Goal: Transaction & Acquisition: Purchase product/service

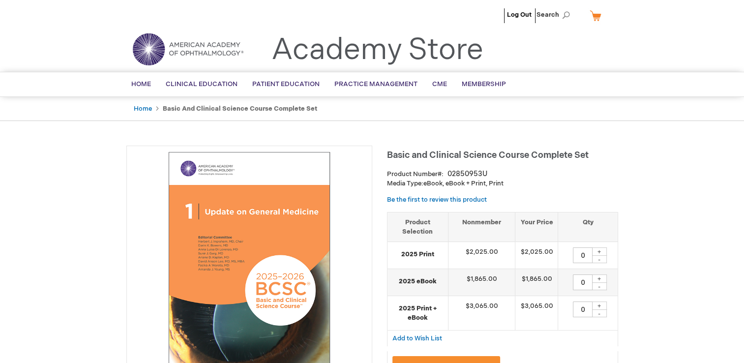
drag, startPoint x: 319, startPoint y: 350, endPoint x: 332, endPoint y: 346, distance: 13.7
click at [319, 350] on img at bounding box center [249, 268] width 235 height 235
click at [146, 355] on img at bounding box center [249, 268] width 235 height 235
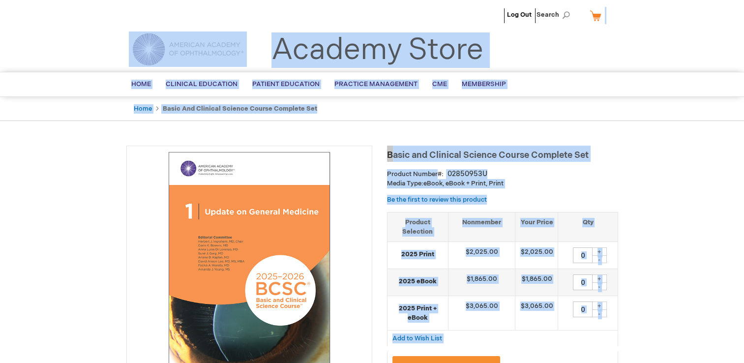
drag, startPoint x: 319, startPoint y: 149, endPoint x: 598, endPoint y: 12, distance: 310.4
